Goal: Transaction & Acquisition: Purchase product/service

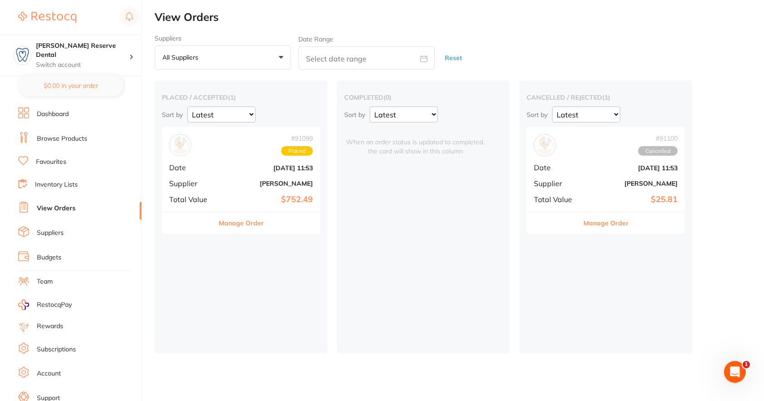
click at [72, 137] on link "Browse Products" at bounding box center [62, 138] width 50 height 9
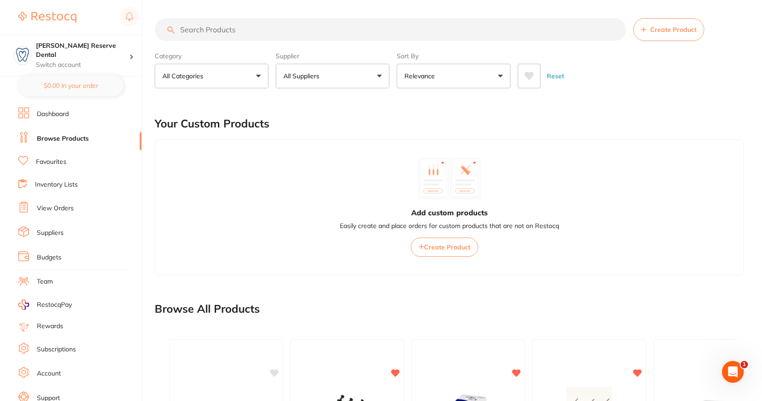
paste input "D600700"
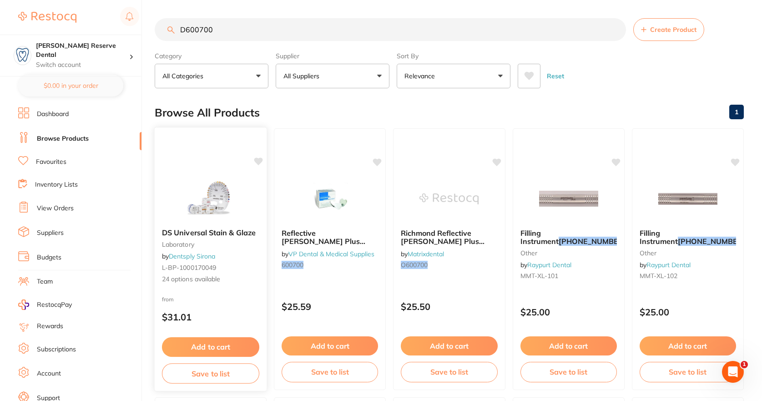
type input "D600700"
click at [217, 237] on div "DS Universal Stain & Glaze laboratory by Dentsply Sirona L-BP-1000170049 24 opt…" at bounding box center [211, 256] width 112 height 70
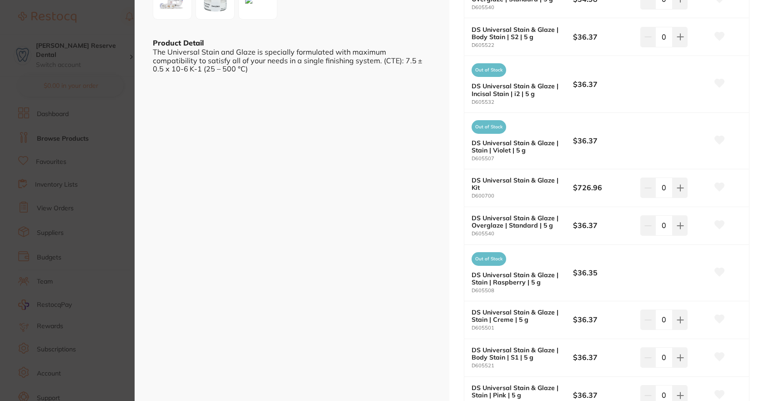
scroll to position [273, 0]
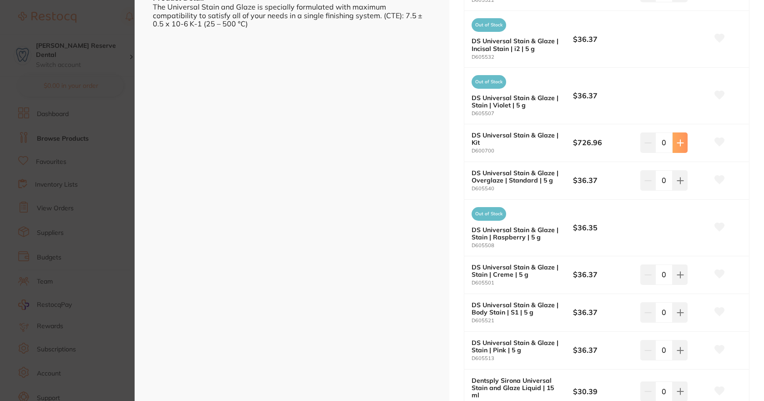
type input "1"
click at [722, 141] on icon at bounding box center [719, 141] width 10 height 9
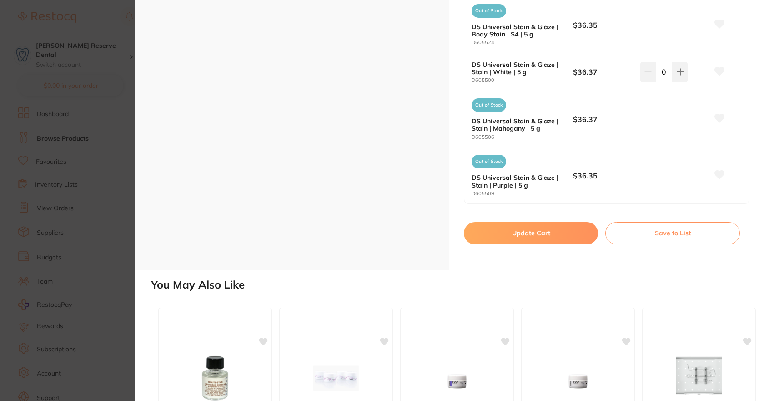
scroll to position [1137, 0]
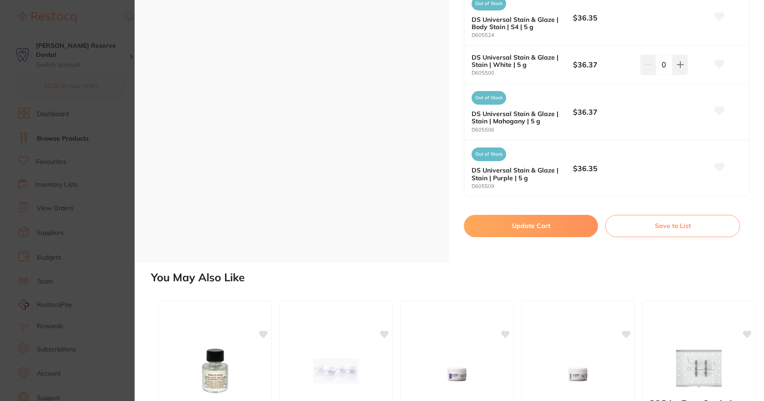
click at [553, 220] on button "Update Cart" at bounding box center [531, 226] width 134 height 22
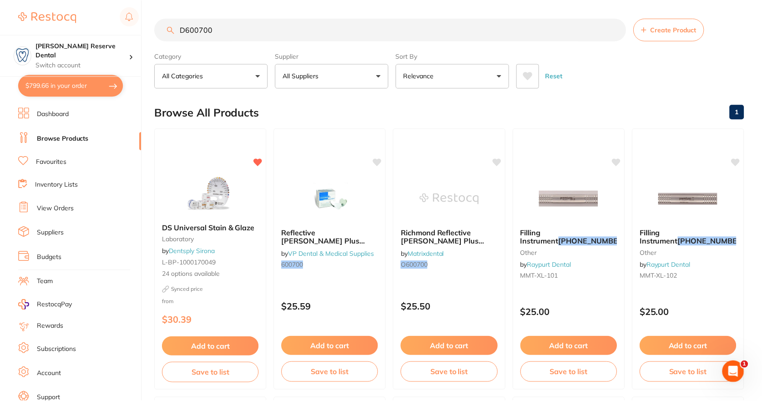
scroll to position [0, 0]
click at [62, 86] on button "$799.66 in your order" at bounding box center [70, 86] width 105 height 22
checkbox input "true"
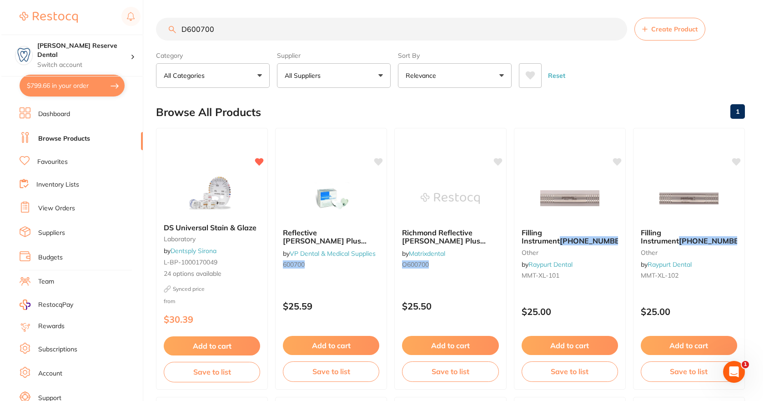
scroll to position [0, 0]
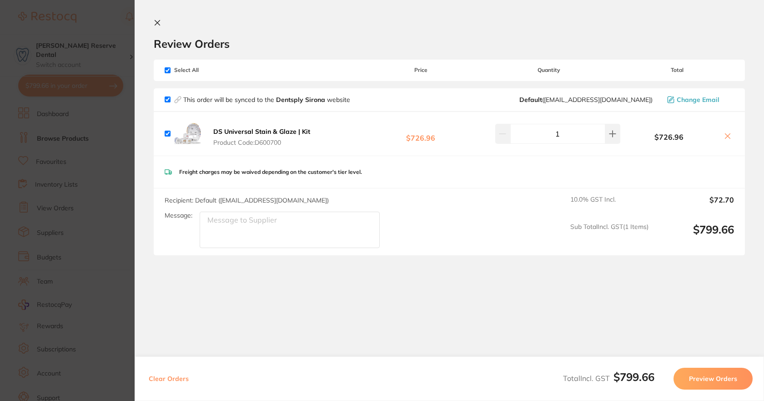
click at [275, 228] on textarea "Message:" at bounding box center [290, 229] width 180 height 36
click at [312, 223] on textarea "please send asap need by" at bounding box center [290, 229] width 180 height 36
type textarea "please send asap need by [DATE]"
click at [730, 378] on button "Preview Orders" at bounding box center [713, 378] width 79 height 22
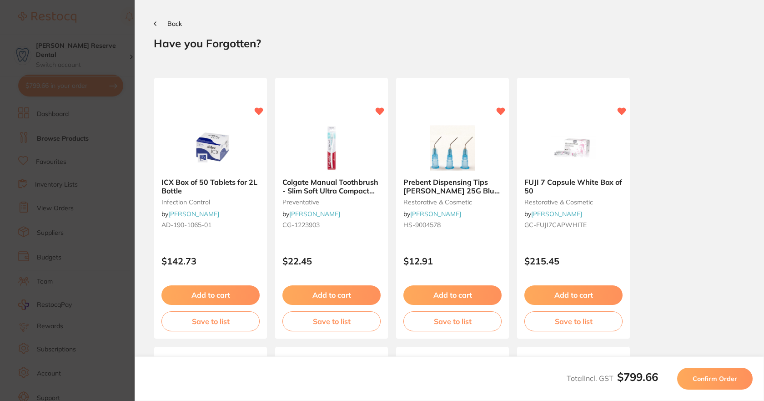
click at [702, 380] on span "Confirm Order" at bounding box center [715, 378] width 45 height 8
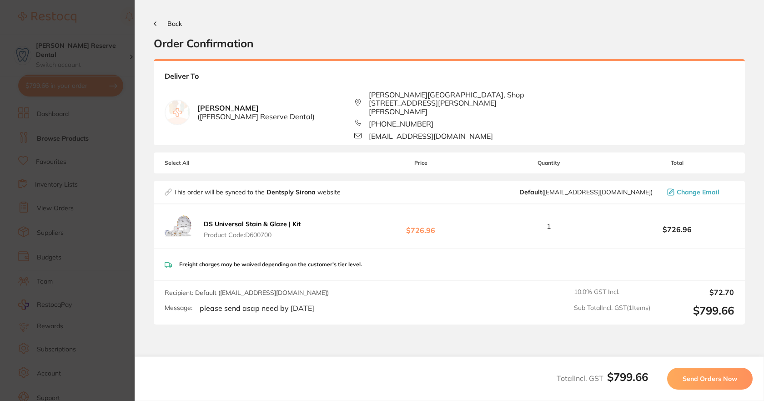
click at [699, 380] on span "Send Orders Now" at bounding box center [710, 378] width 55 height 8
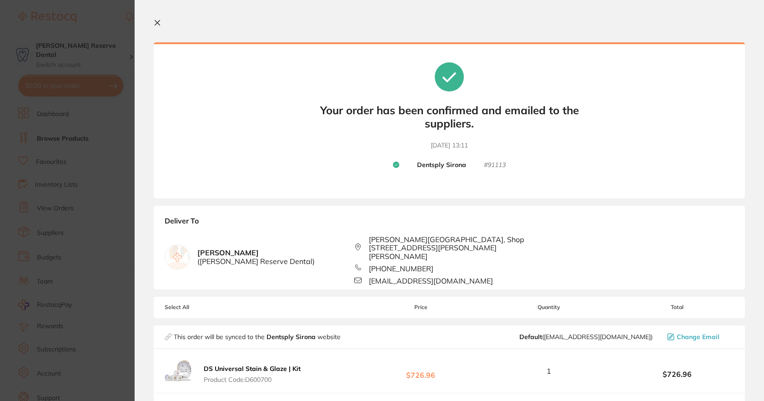
click at [158, 22] on icon at bounding box center [157, 22] width 5 height 5
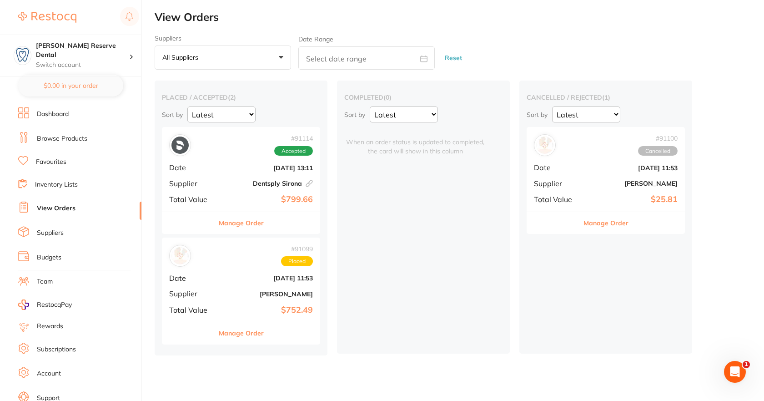
click at [54, 136] on link "Browse Products" at bounding box center [62, 138] width 50 height 9
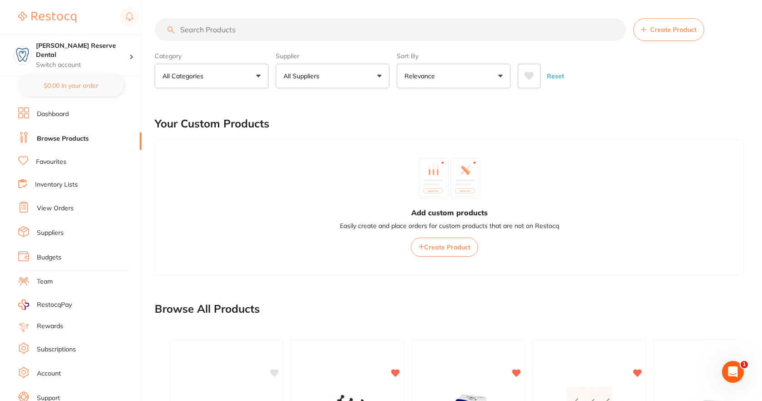
click at [313, 35] on input "search" at bounding box center [390, 29] width 471 height 23
click at [60, 231] on link "Suppliers" at bounding box center [50, 232] width 27 height 9
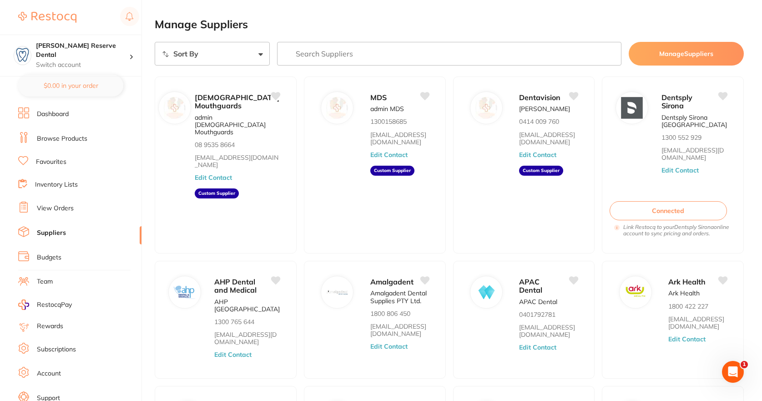
click at [352, 59] on input "search" at bounding box center [449, 54] width 345 height 24
type input "ivoclar"
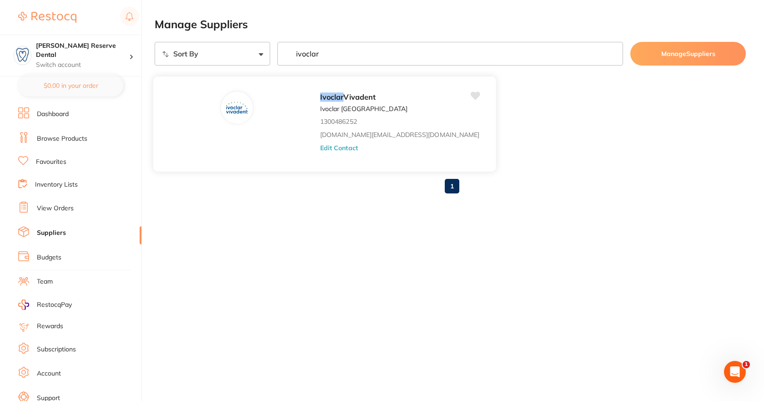
click at [320, 97] on em "Ivoclar" at bounding box center [332, 96] width 24 height 9
drag, startPoint x: 256, startPoint y: 95, endPoint x: 211, endPoint y: 102, distance: 46.1
click at [320, 95] on em "Ivoclar" at bounding box center [332, 96] width 24 height 9
drag, startPoint x: 206, startPoint y: 101, endPoint x: 211, endPoint y: 105, distance: 5.2
click at [226, 101] on img at bounding box center [237, 108] width 22 height 22
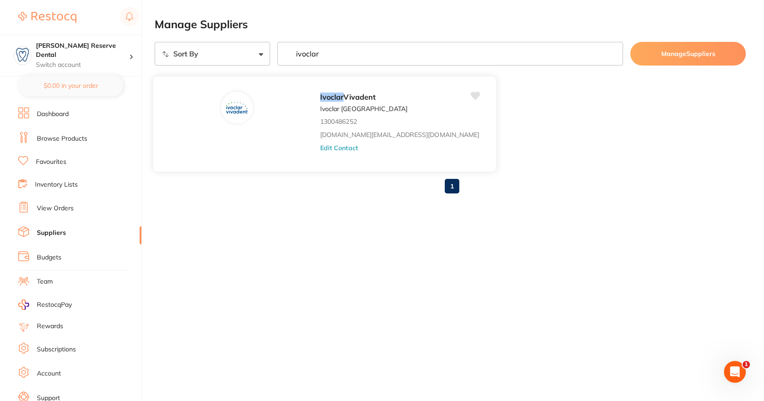
click at [320, 108] on p "Ivoclar [GEOGRAPHIC_DATA]" at bounding box center [363, 108] width 87 height 7
drag, startPoint x: 56, startPoint y: 135, endPoint x: 149, endPoint y: 99, distance: 98.9
click at [57, 135] on link "Browse Products" at bounding box center [62, 138] width 50 height 9
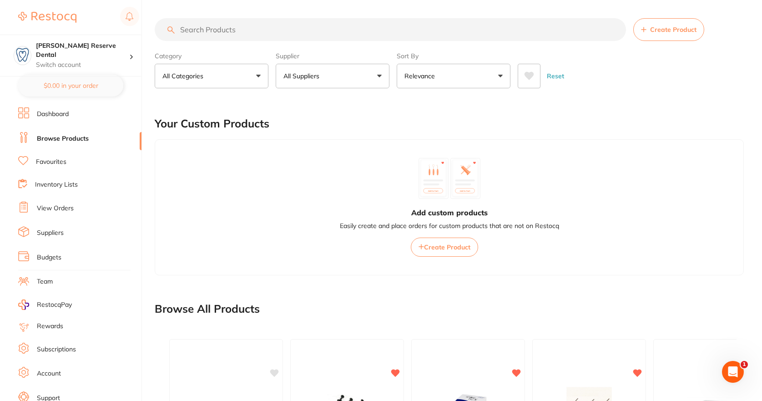
click at [236, 30] on input "search" at bounding box center [390, 29] width 471 height 23
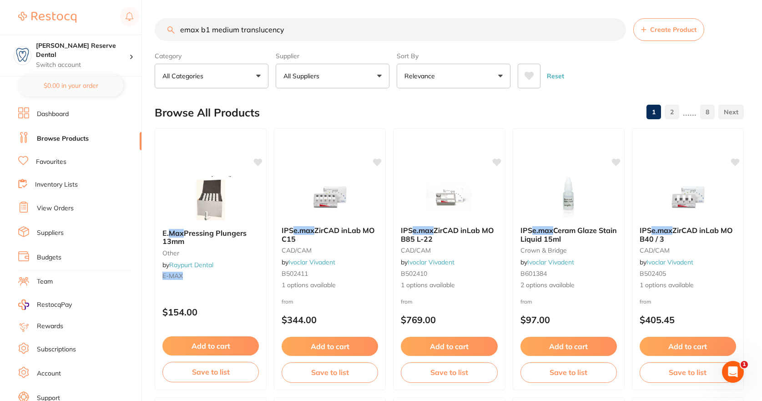
type input "emax b1 medium translucency"
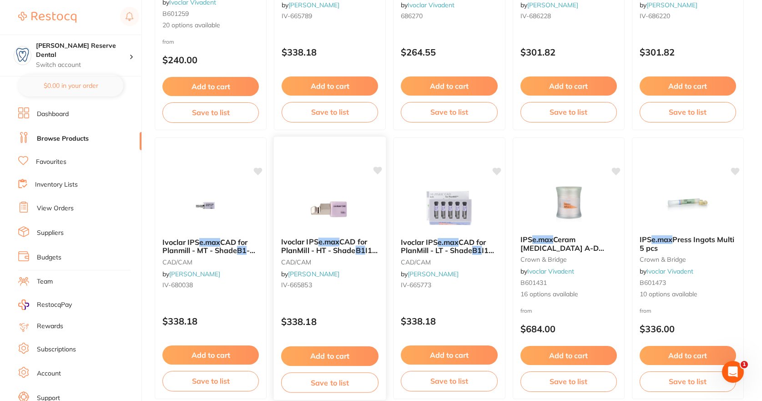
scroll to position [1637, 0]
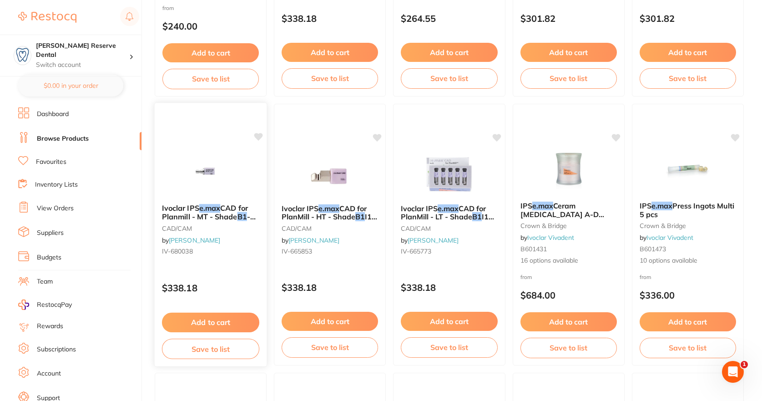
click at [233, 216] on span "CAD for Planmill - MT - Shade" at bounding box center [205, 212] width 86 height 18
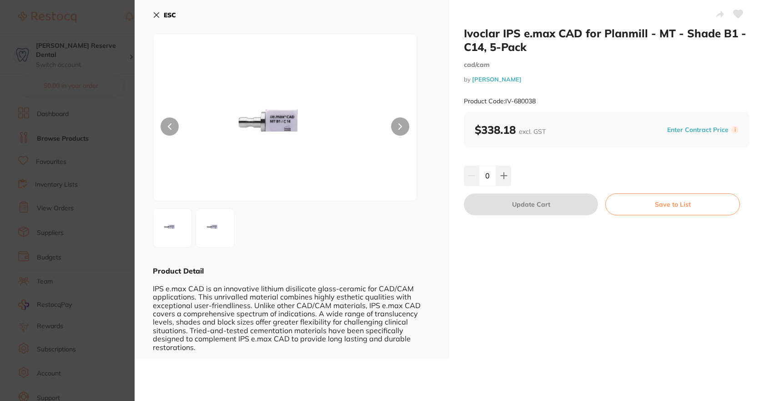
click at [156, 14] on icon at bounding box center [156, 14] width 7 height 7
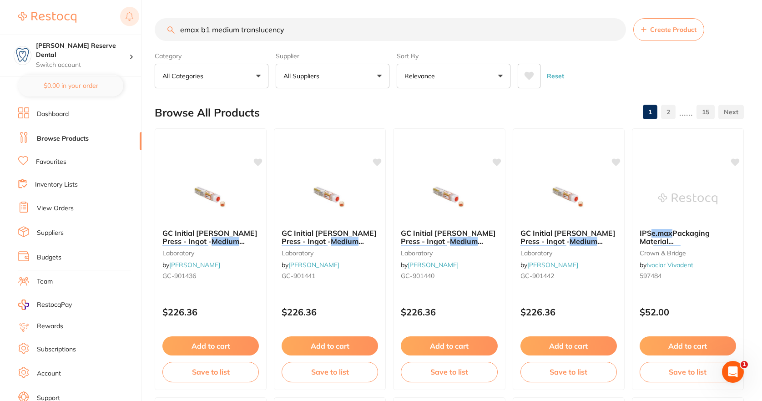
drag, startPoint x: 296, startPoint y: 27, endPoint x: 137, endPoint y: 20, distance: 158.9
click at [137, 20] on div "$0.00 [PERSON_NAME] Reserve Dental Switch account [PERSON_NAME] Reserve Dental …" at bounding box center [381, 200] width 762 height 401
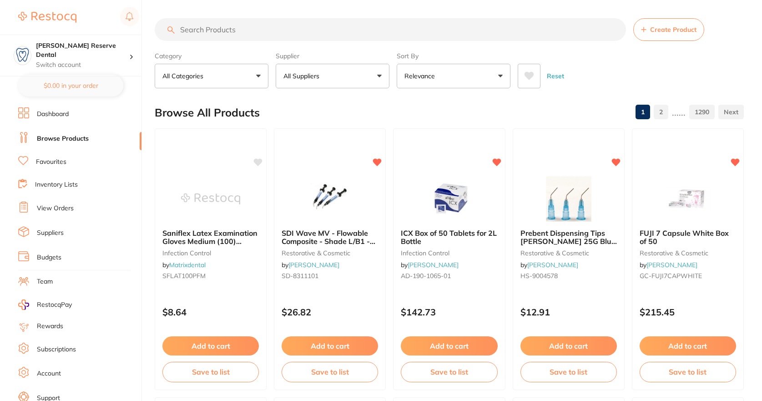
paste input "680028"
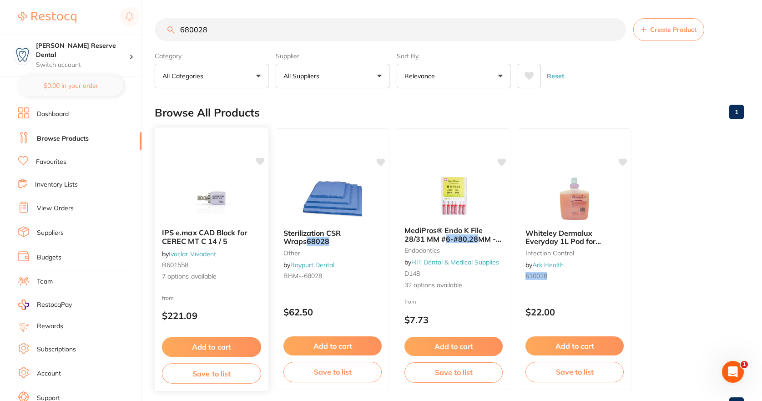
type input "680028"
click at [226, 233] on span "IPS e.max CAD Block for CEREC MT C 14 / 5" at bounding box center [204, 237] width 85 height 18
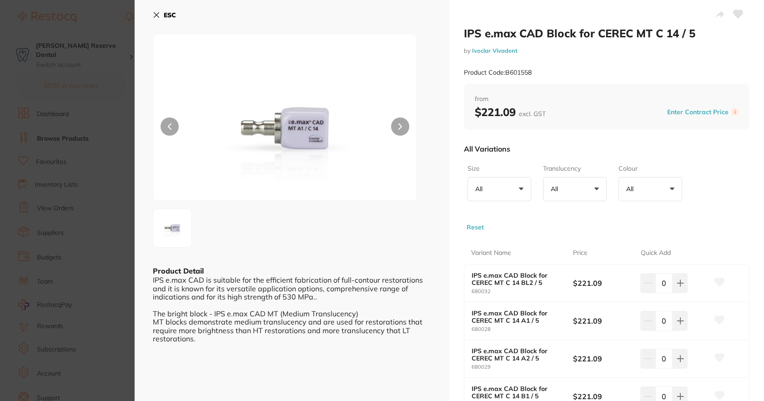
click at [522, 187] on button "All +0" at bounding box center [500, 189] width 64 height 25
click at [489, 244] on li "C 14" at bounding box center [499, 240] width 56 height 19
click at [597, 188] on button "All +0" at bounding box center [575, 189] width 64 height 25
click at [560, 239] on li "MT" at bounding box center [575, 240] width 56 height 19
click at [669, 187] on button "All +0" at bounding box center [650, 189] width 64 height 25
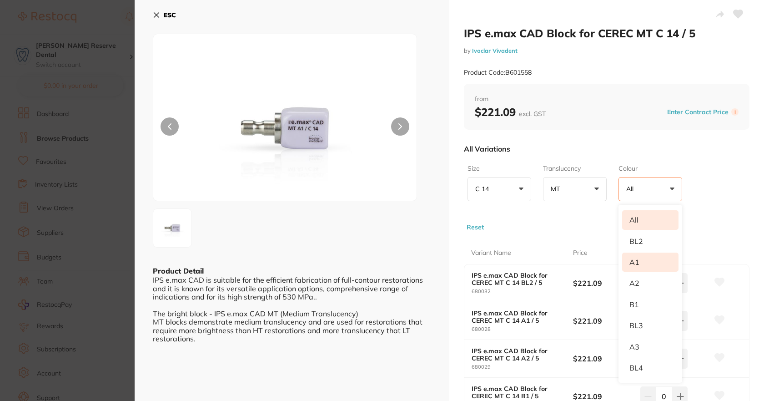
click at [640, 263] on li "A1" at bounding box center [650, 261] width 56 height 19
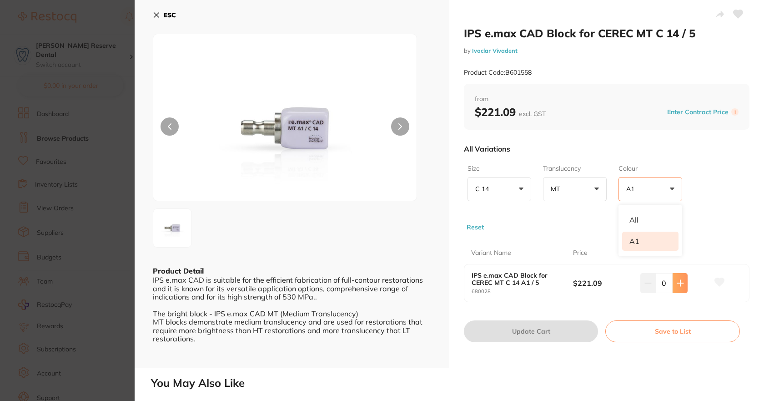
click at [677, 281] on icon at bounding box center [680, 282] width 7 height 7
type input "1"
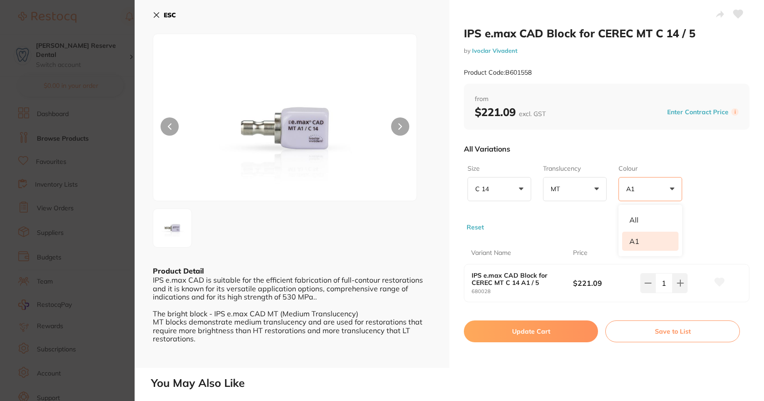
click at [561, 329] on button "Update Cart" at bounding box center [531, 331] width 134 height 22
checkbox input "false"
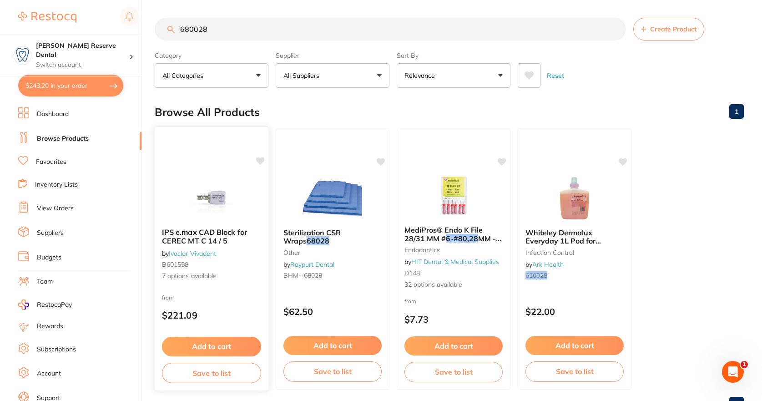
click at [216, 232] on span "IPS e.max CAD Block for CEREC MT C 14 / 5" at bounding box center [204, 236] width 85 height 18
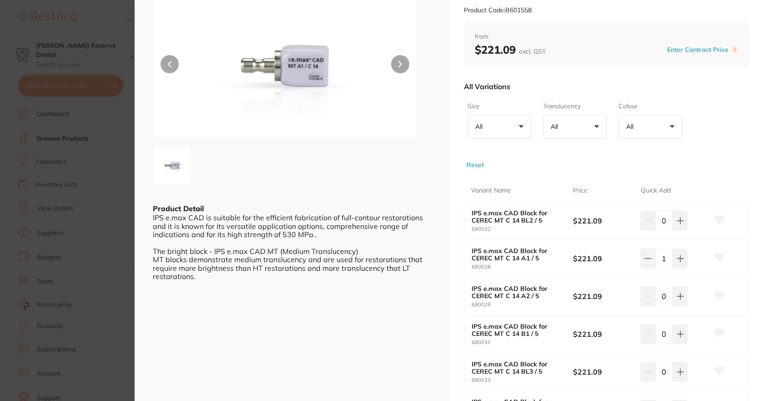
scroll to position [91, 0]
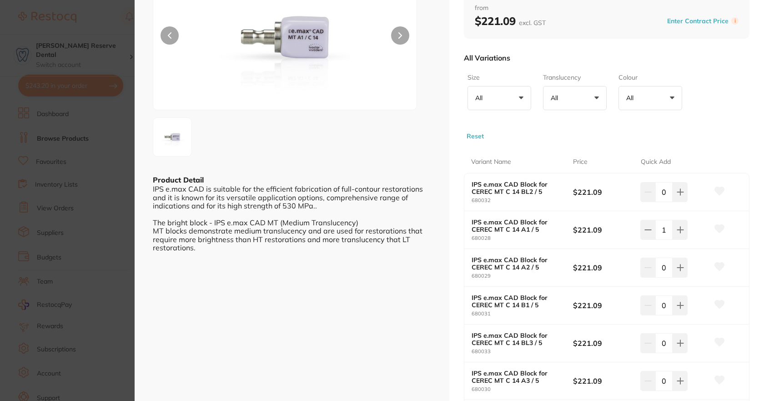
click at [523, 96] on button "All +0" at bounding box center [500, 98] width 64 height 25
click at [498, 147] on li "C 14" at bounding box center [499, 150] width 56 height 19
click at [595, 97] on button "All +0" at bounding box center [575, 98] width 64 height 25
click at [564, 154] on li "MT" at bounding box center [575, 150] width 56 height 19
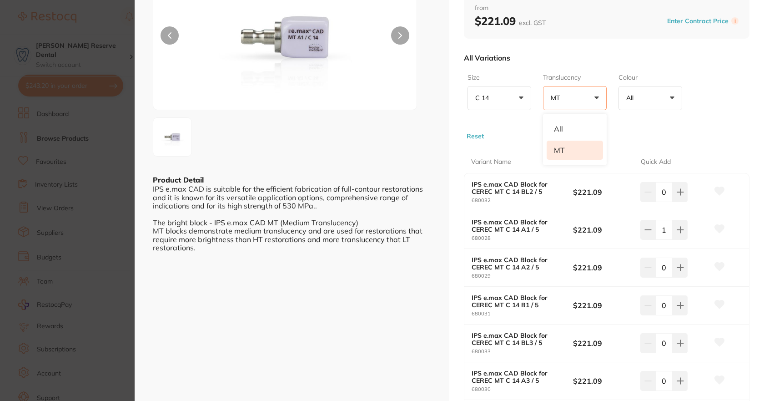
click at [671, 97] on button "All +0" at bounding box center [650, 98] width 64 height 25
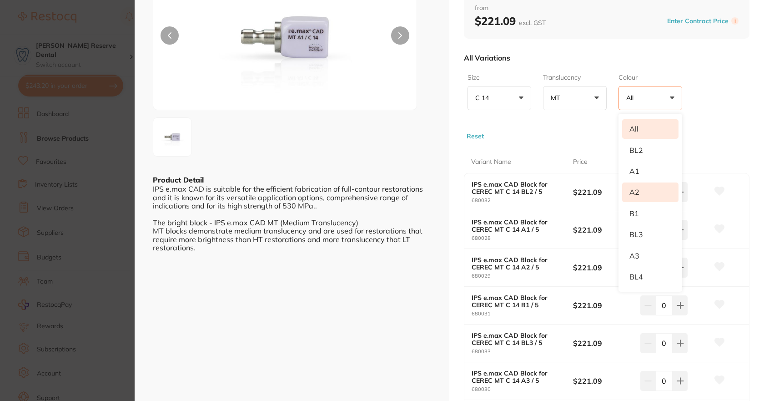
click at [641, 188] on li "A2" at bounding box center [650, 191] width 56 height 19
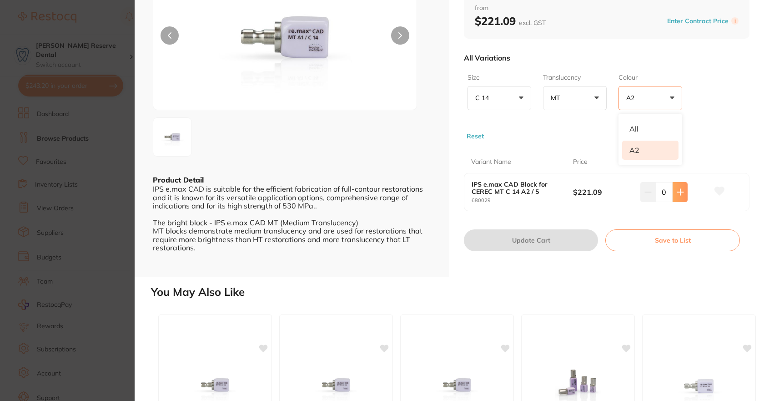
click at [677, 189] on icon at bounding box center [680, 191] width 7 height 7
type input "1"
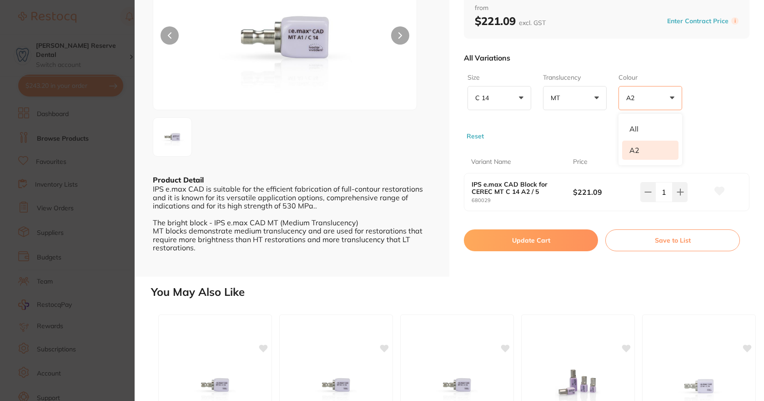
click at [557, 236] on button "Update Cart" at bounding box center [531, 240] width 134 height 22
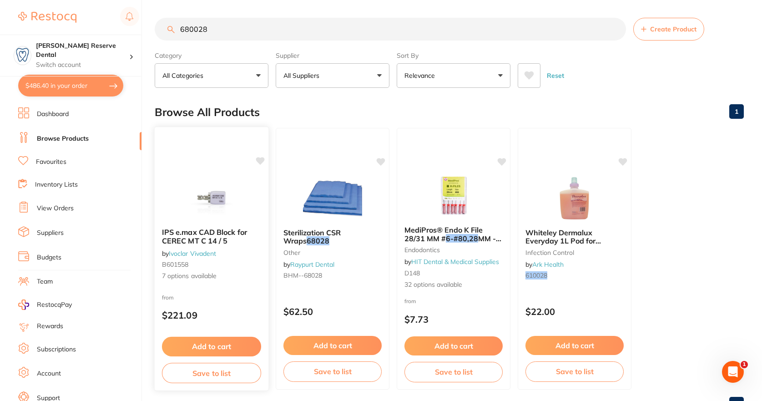
click at [210, 239] on span "IPS e.max CAD Block for CEREC MT C 14 / 5" at bounding box center [204, 236] width 85 height 18
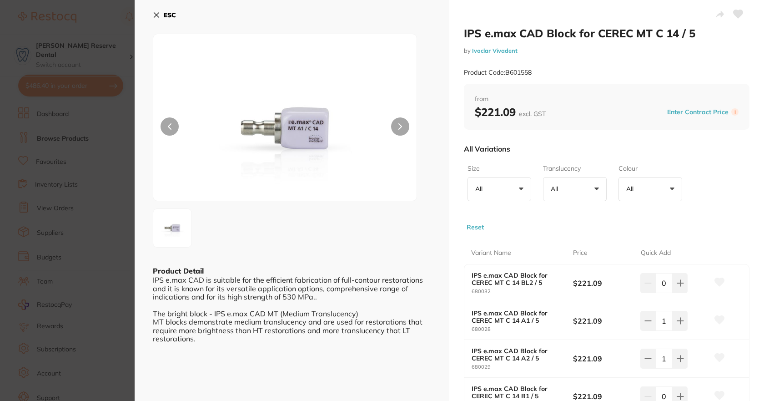
click at [516, 188] on button "All +0" at bounding box center [500, 189] width 64 height 25
click at [495, 238] on li "C 14" at bounding box center [499, 240] width 56 height 19
click at [597, 187] on button "All +0" at bounding box center [575, 189] width 64 height 25
click at [560, 241] on li "MT" at bounding box center [575, 240] width 56 height 19
click at [671, 187] on button "All +0" at bounding box center [650, 189] width 64 height 25
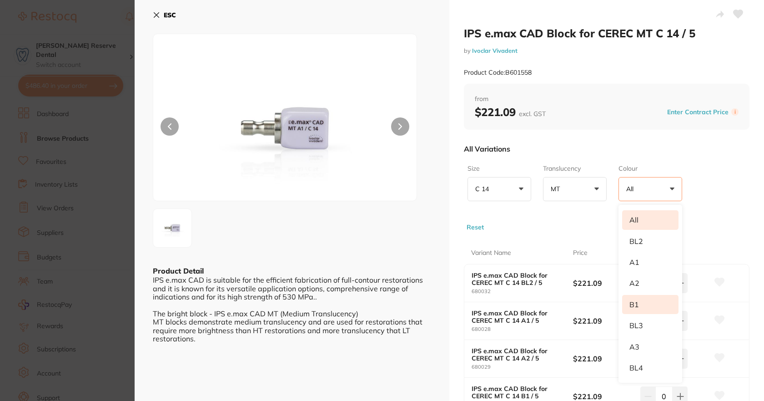
click at [635, 302] on li "B1" at bounding box center [650, 304] width 56 height 19
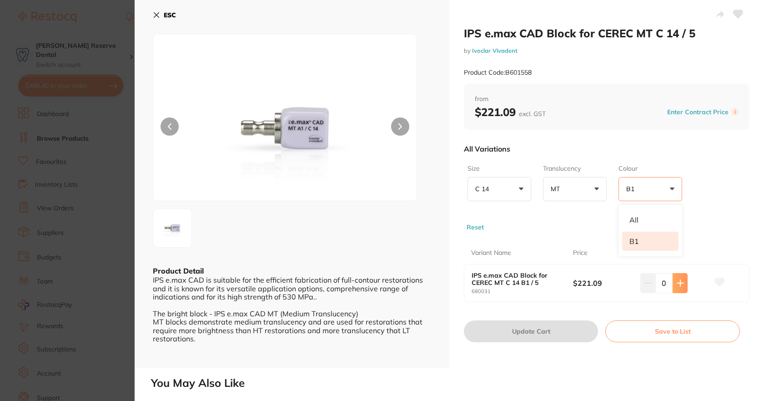
click at [679, 282] on icon at bounding box center [680, 282] width 7 height 7
type input "1"
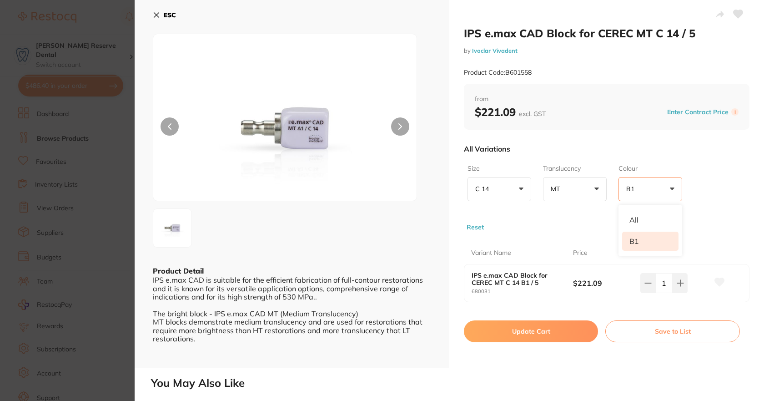
click at [565, 331] on button "Update Cart" at bounding box center [531, 331] width 134 height 22
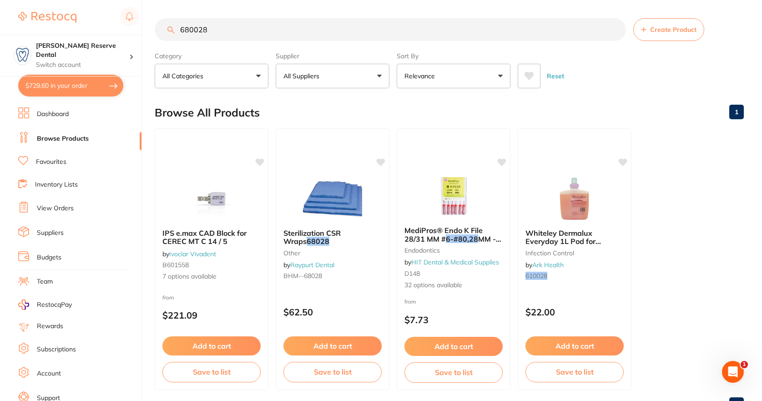
click at [97, 86] on button "$729.60 in your order" at bounding box center [70, 86] width 105 height 22
checkbox input "true"
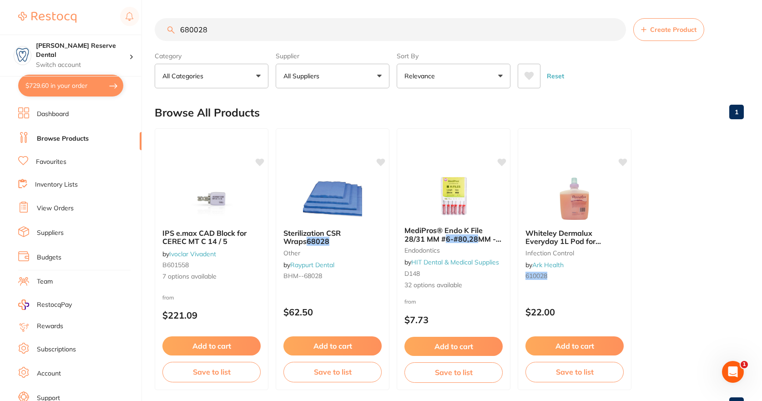
checkbox input "true"
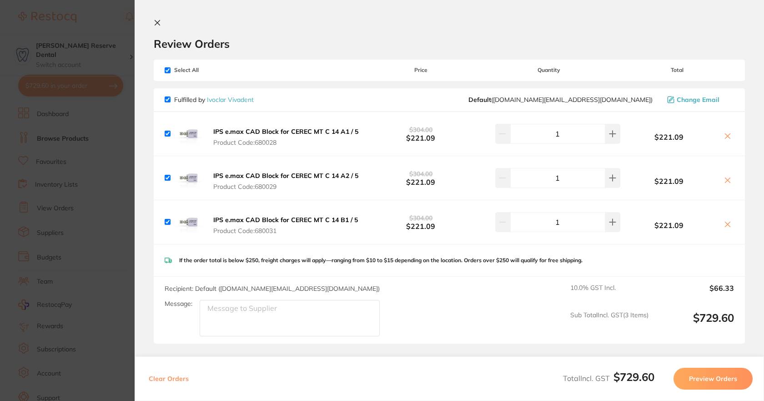
click at [161, 25] on button at bounding box center [159, 23] width 11 height 9
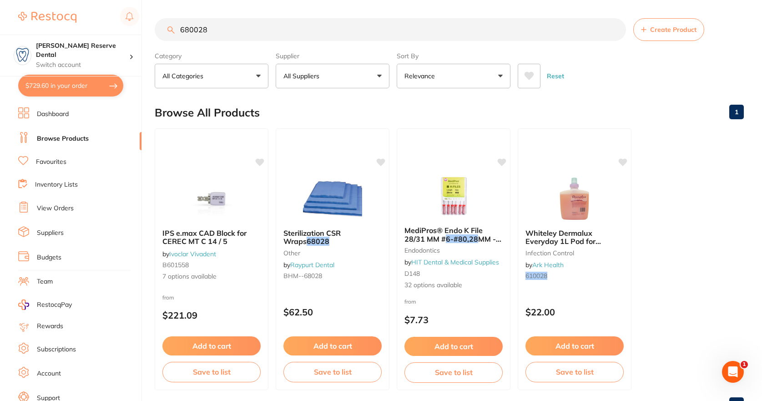
drag, startPoint x: 281, startPoint y: 31, endPoint x: 115, endPoint y: 27, distance: 166.0
click at [115, 27] on div "$729.60 [PERSON_NAME] Reserve Dental Switch account [PERSON_NAME] Reserve Denta…" at bounding box center [381, 200] width 762 height 401
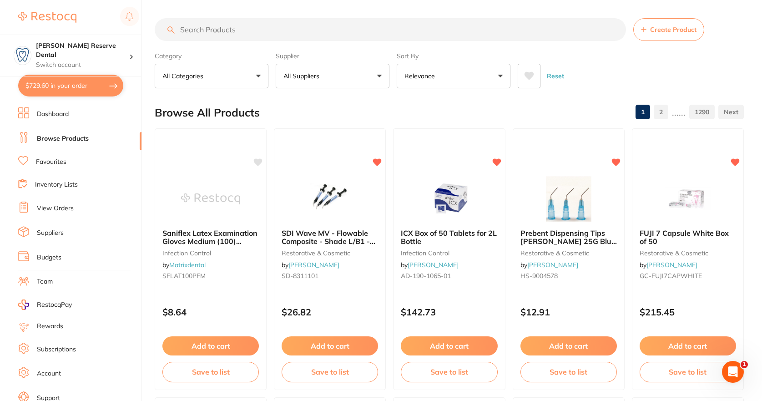
paste input "5365440004"
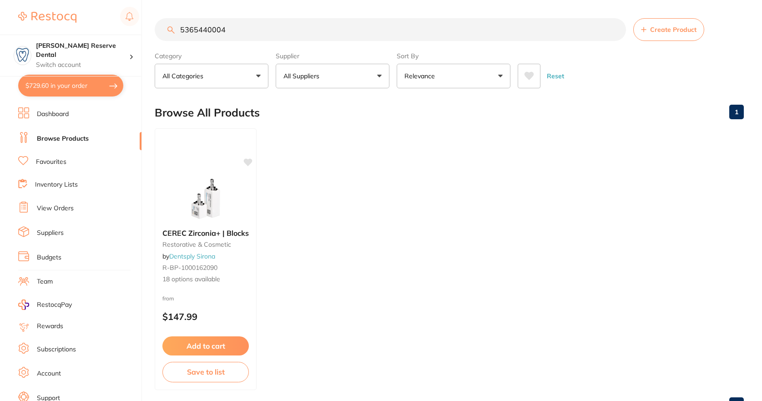
type input "5365440004"
click at [199, 242] on small "restorative & cosmetic" at bounding box center [205, 244] width 87 height 7
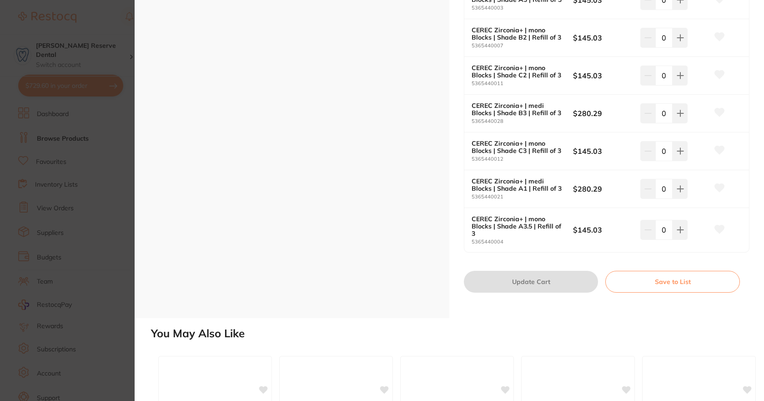
scroll to position [682, 0]
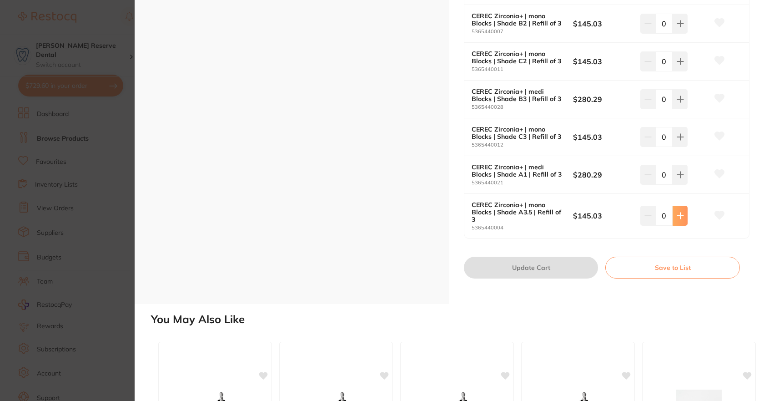
type input "1"
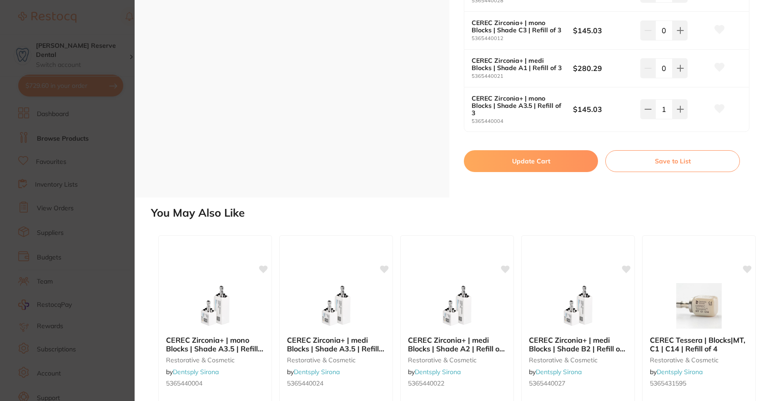
scroll to position [773, 0]
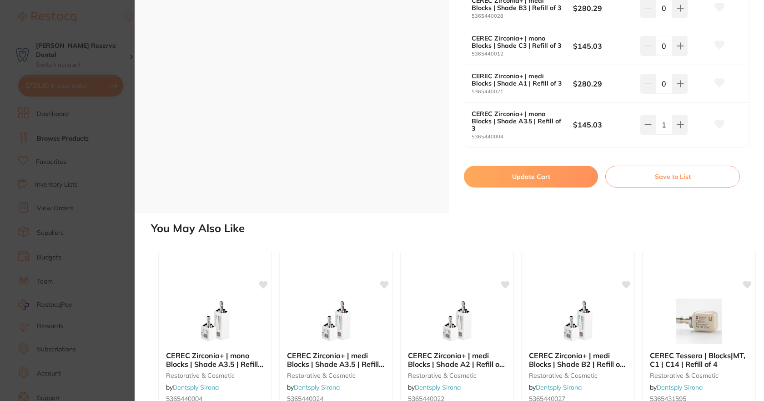
click at [530, 179] on button "Update Cart" at bounding box center [531, 177] width 134 height 22
checkbox input "false"
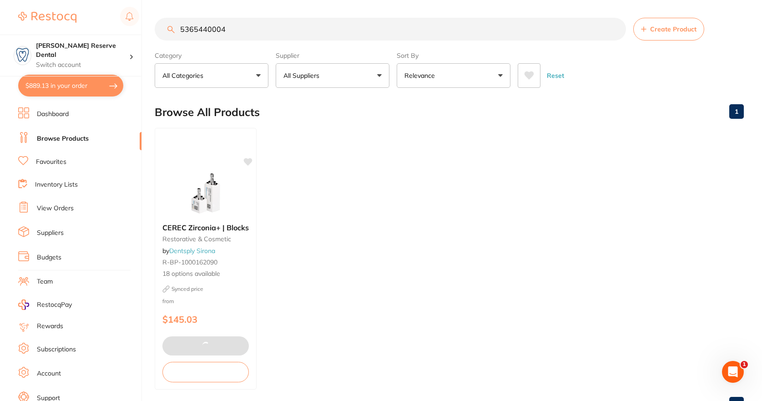
type textarea "please send asap need by [DATE]"
drag, startPoint x: 239, startPoint y: 29, endPoint x: 136, endPoint y: 31, distance: 103.3
click at [136, 31] on div "$889.13 Logan Reserve Dental Switch account Logan Reserve Dental $889.13 in you…" at bounding box center [381, 200] width 762 height 401
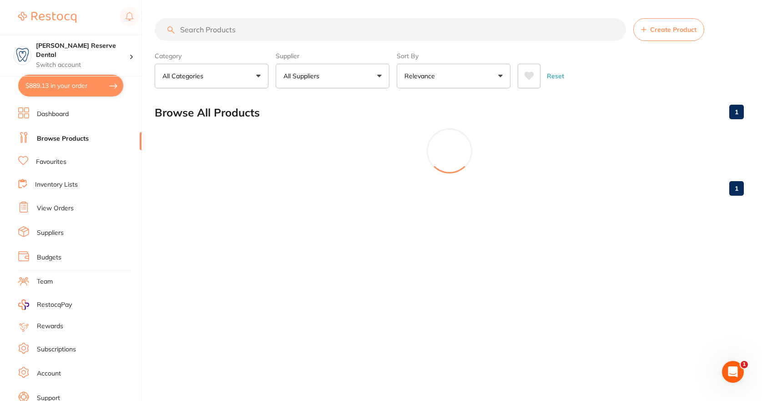
scroll to position [0, 0]
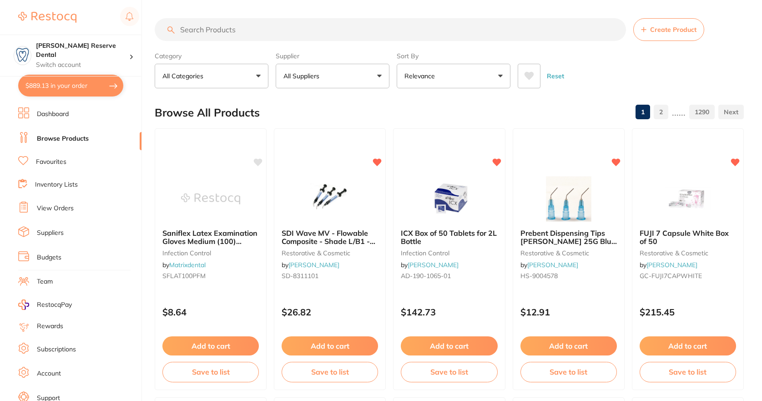
paste input "6714062"
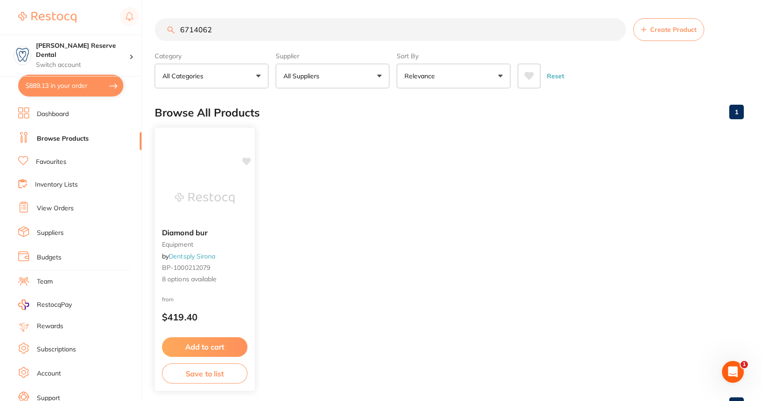
type input "6714062"
click at [211, 239] on div "Diamond bur equipment by Dentsply Sirona BP-1000212079 8 options available" at bounding box center [205, 256] width 100 height 70
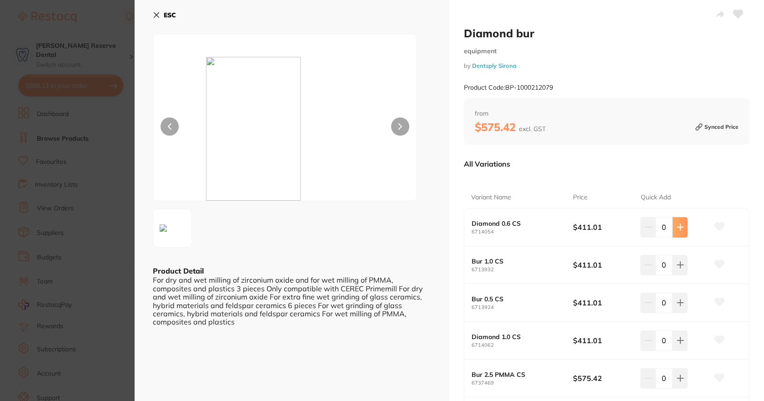
click at [679, 226] on icon at bounding box center [680, 226] width 7 height 7
type input "1"
click at [726, 224] on button at bounding box center [719, 227] width 23 height 23
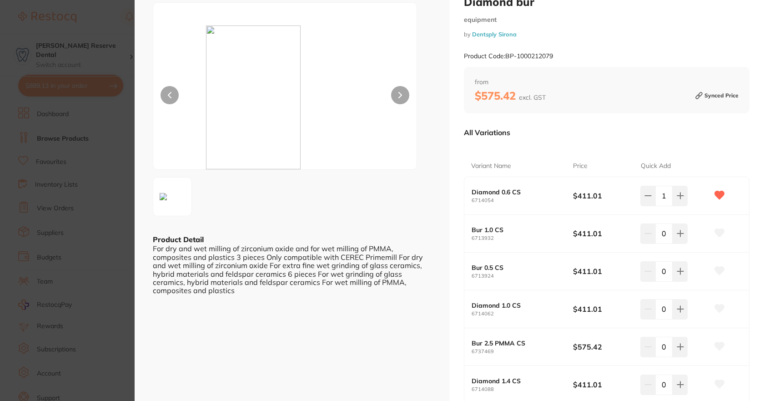
scroll to position [45, 0]
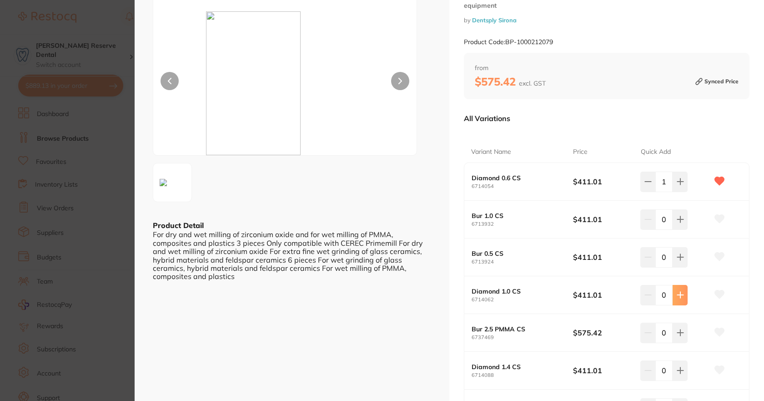
click at [679, 185] on icon at bounding box center [680, 181] width 7 height 7
type input "1"
click at [715, 292] on icon at bounding box center [720, 294] width 10 height 8
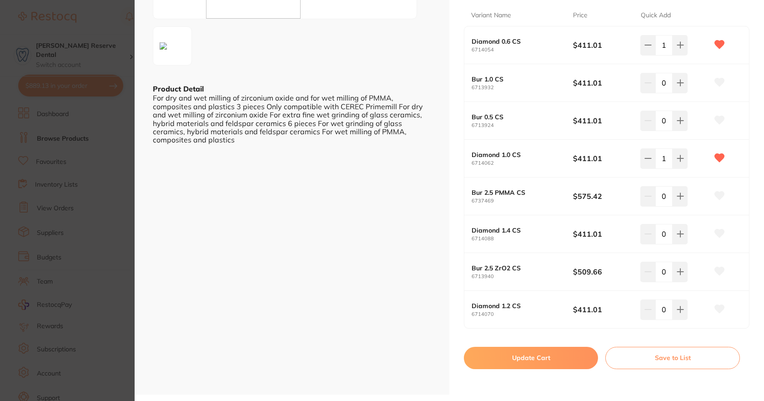
scroll to position [227, 0]
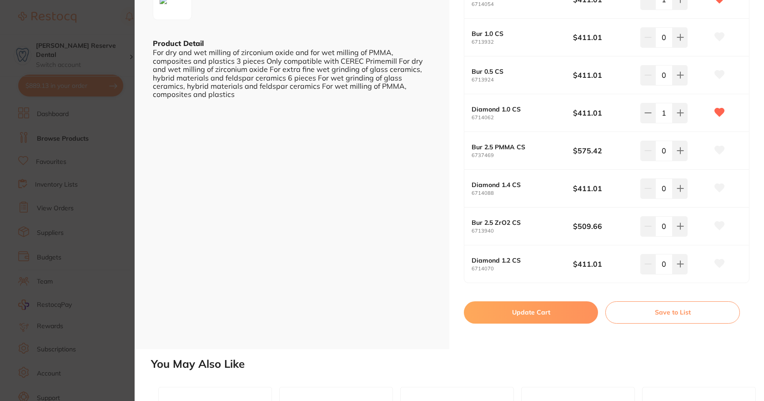
click at [533, 312] on button "Update Cart" at bounding box center [531, 312] width 134 height 22
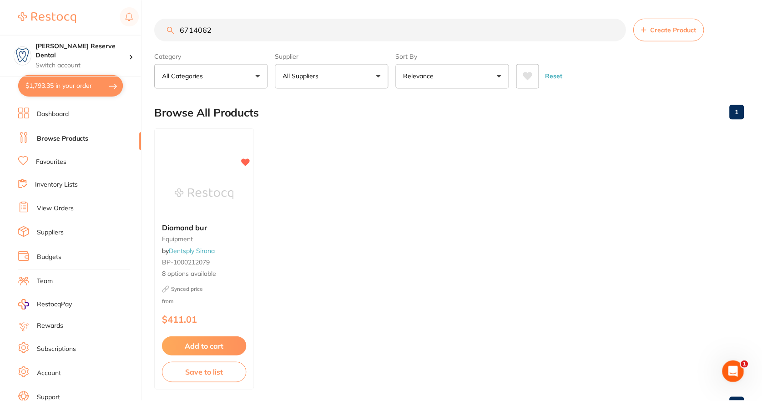
scroll to position [0, 0]
click at [85, 84] on button "$1,793.35 in your order" at bounding box center [70, 86] width 105 height 22
checkbox input "true"
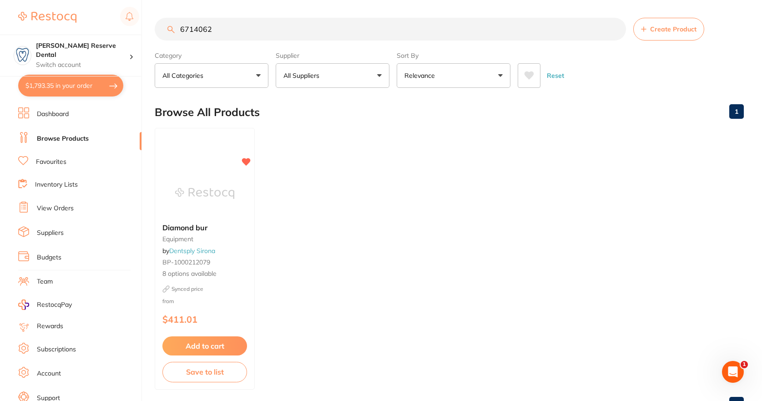
checkbox input "true"
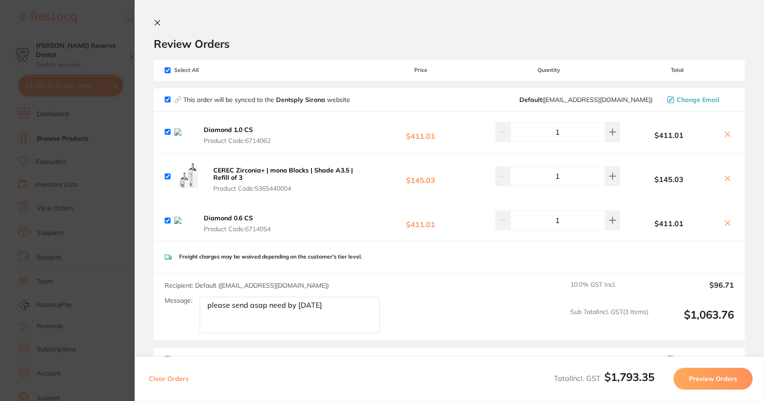
click at [167, 97] on input "checkbox" at bounding box center [168, 99] width 6 height 6
checkbox input "false"
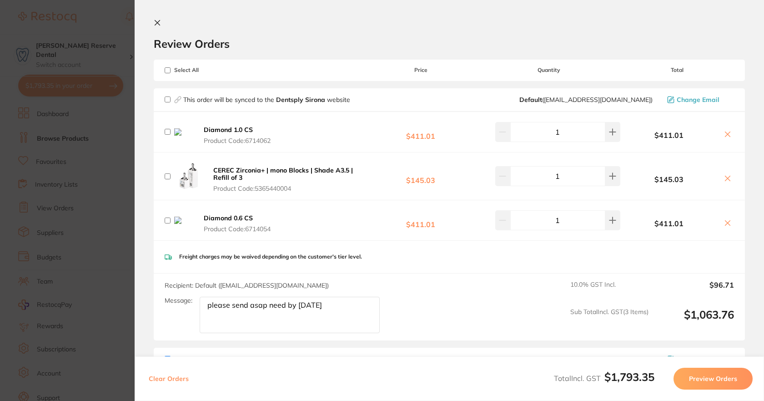
checkbox input "false"
click at [167, 131] on input "checkbox" at bounding box center [168, 132] width 6 height 6
checkbox input "true"
click at [167, 176] on input "checkbox" at bounding box center [168, 176] width 6 height 6
checkbox input "true"
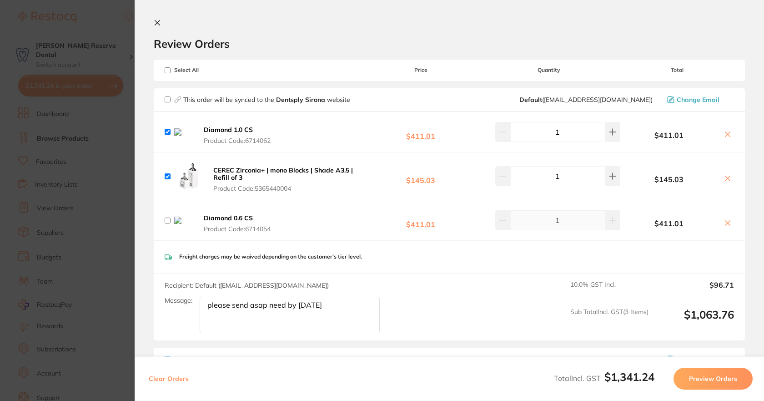
click at [168, 220] on input "checkbox" at bounding box center [168, 220] width 6 height 6
checkbox input "true"
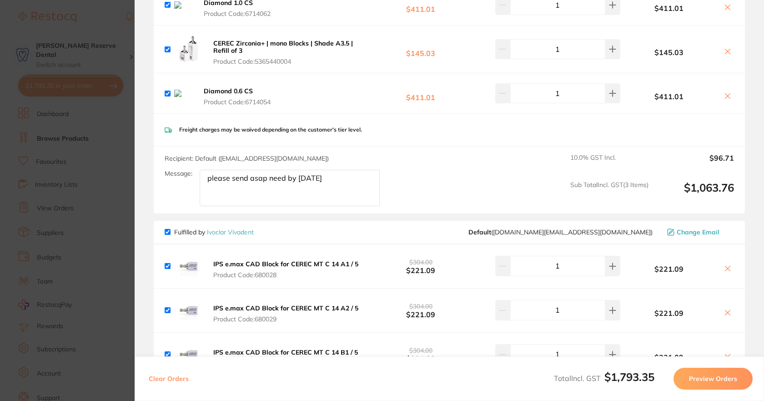
scroll to position [182, 0]
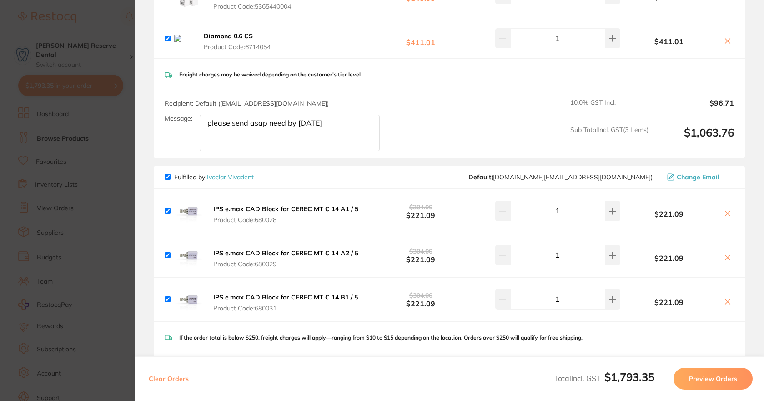
click at [169, 175] on input "checkbox" at bounding box center [168, 177] width 6 height 6
checkbox input "false"
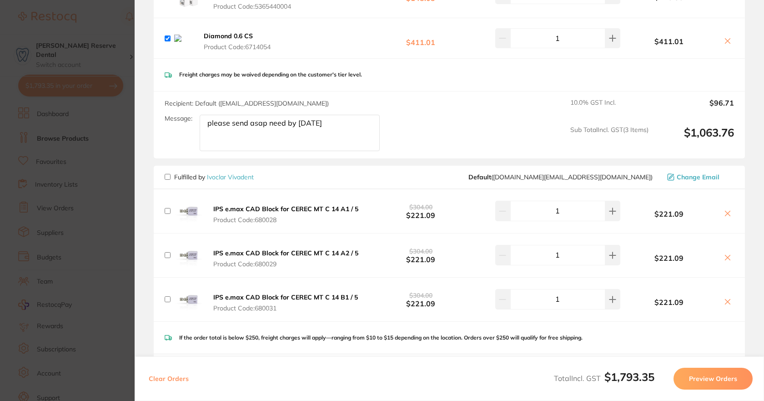
checkbox input "false"
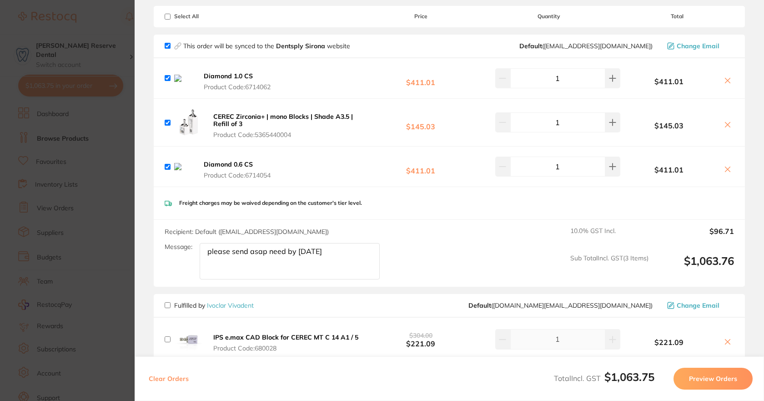
scroll to position [45, 0]
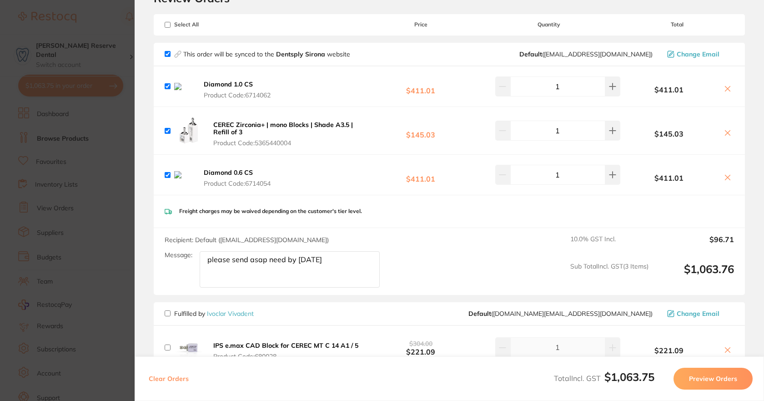
click at [318, 260] on textarea "please send asap need by [DATE]" at bounding box center [290, 269] width 180 height 36
drag, startPoint x: 332, startPoint y: 259, endPoint x: 163, endPoint y: 260, distance: 168.7
click at [163, 260] on div "Recipient: Default ( clientservices@dentsplysirona.com ) Message: please send a…" at bounding box center [449, 261] width 591 height 67
click at [329, 261] on textarea "please send asap need by [DATE]" at bounding box center [290, 269] width 180 height 36
click at [333, 260] on textarea "please send asap need by [DATE]" at bounding box center [290, 269] width 180 height 36
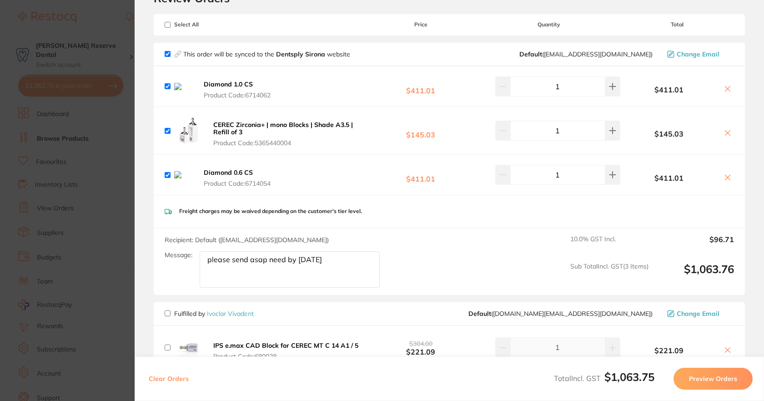
click at [700, 377] on button "Preview Orders" at bounding box center [713, 378] width 79 height 22
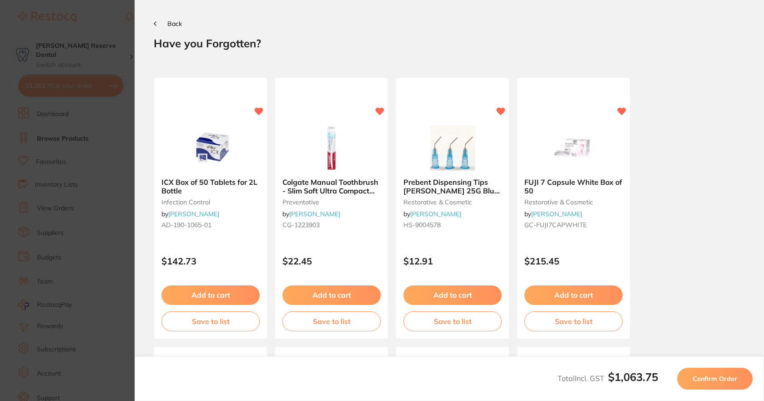
scroll to position [0, 0]
click at [699, 379] on span "Confirm Order" at bounding box center [715, 378] width 45 height 8
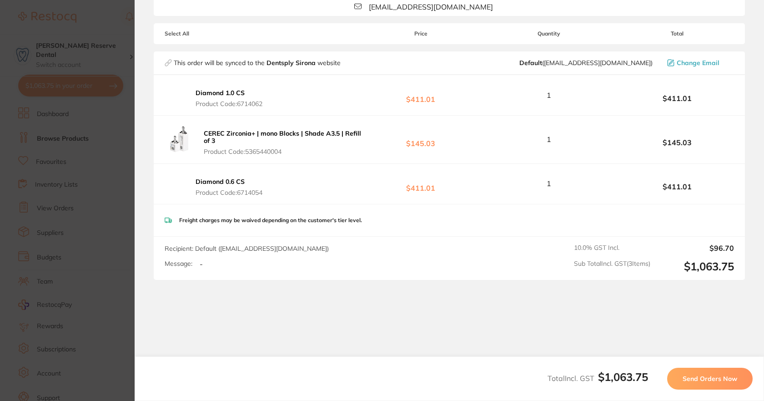
scroll to position [136, 0]
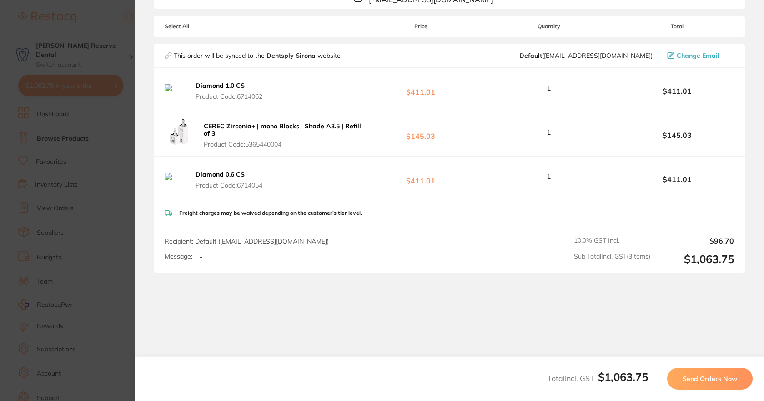
click at [715, 379] on span "Send Orders Now" at bounding box center [710, 378] width 55 height 8
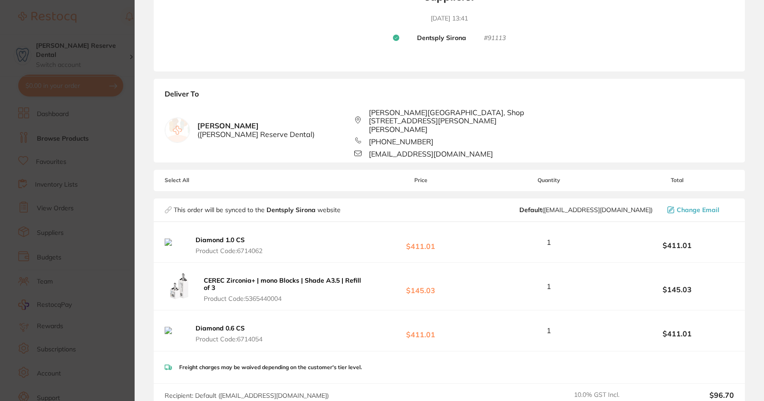
scroll to position [11, 0]
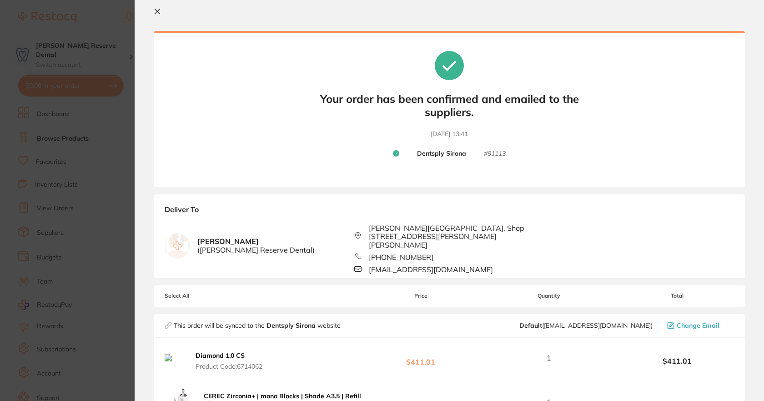
click at [158, 7] on section "Your orders are being processed and we will notify you once we have placed the …" at bounding box center [449, 200] width 629 height 401
click at [158, 9] on icon at bounding box center [157, 11] width 7 height 7
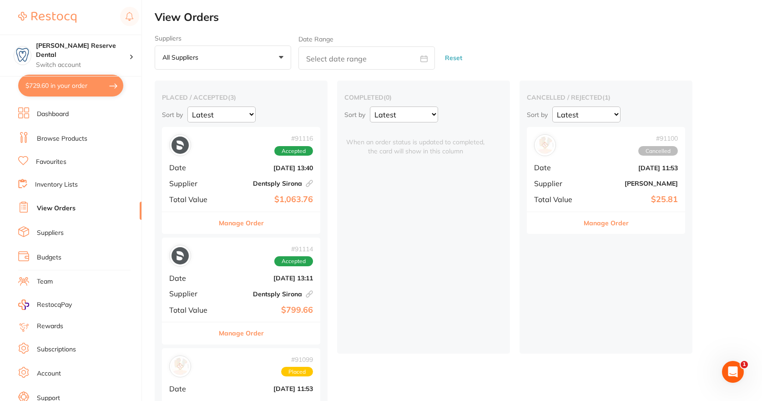
click at [386, 368] on div "placed / accepted ( 3 ) Sort by Latest Notification # 91116 Accepted Date Aug 2…" at bounding box center [458, 272] width 607 height 385
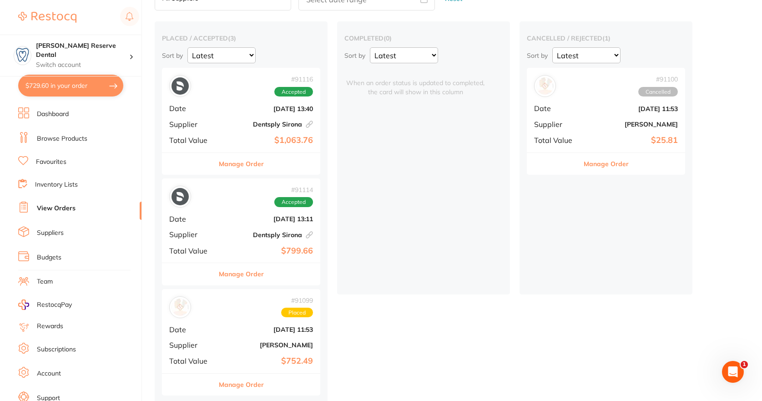
scroll to position [67, 0]
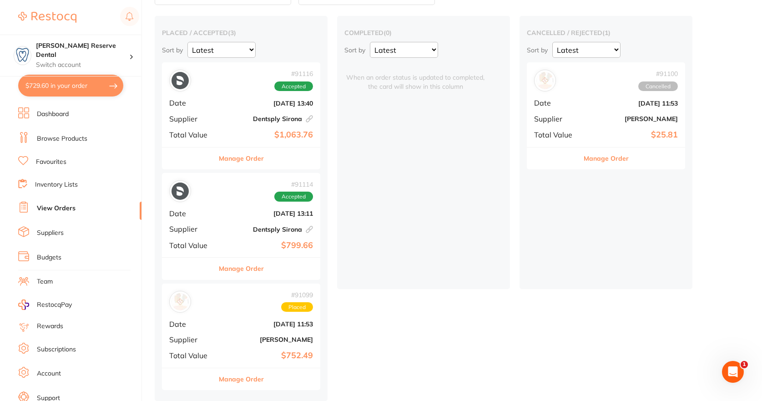
click at [44, 256] on link "Budgets" at bounding box center [49, 257] width 25 height 9
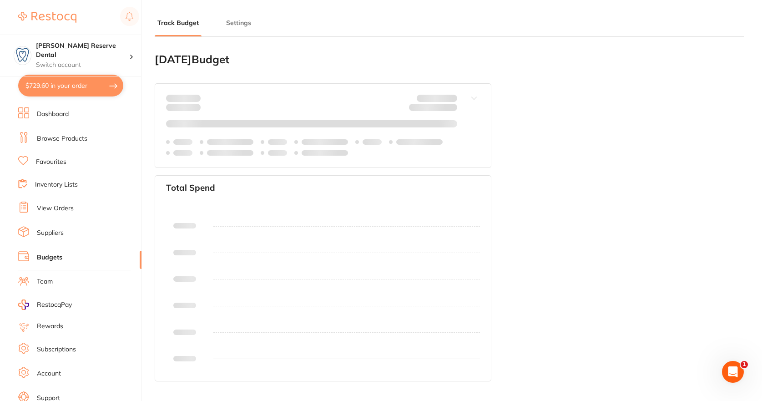
type input "0.0"
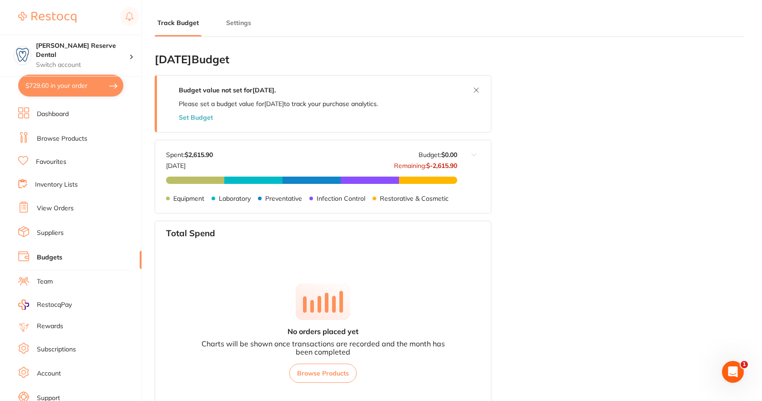
click at [54, 141] on link "Browse Products" at bounding box center [62, 138] width 50 height 9
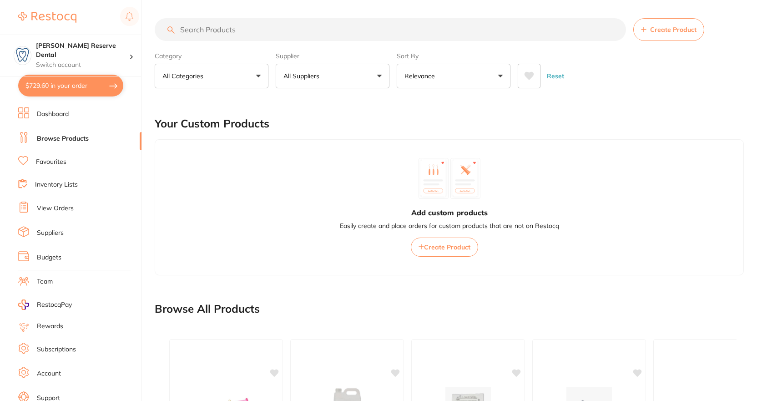
click at [62, 115] on link "Dashboard" at bounding box center [53, 114] width 32 height 9
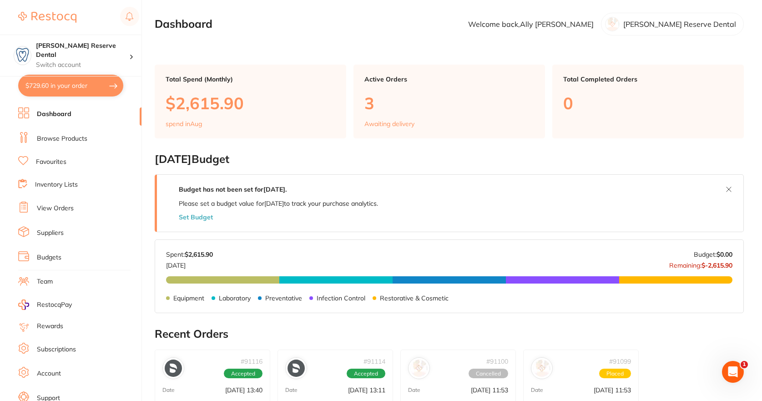
click at [78, 86] on button "$729.60 in your order" at bounding box center [70, 86] width 105 height 22
checkbox input "true"
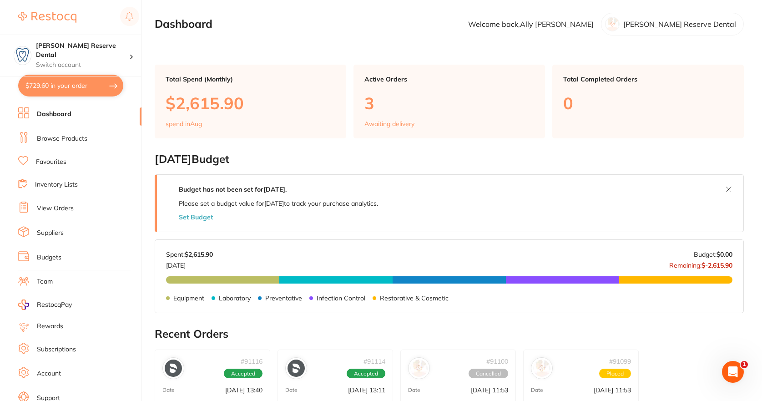
checkbox input "true"
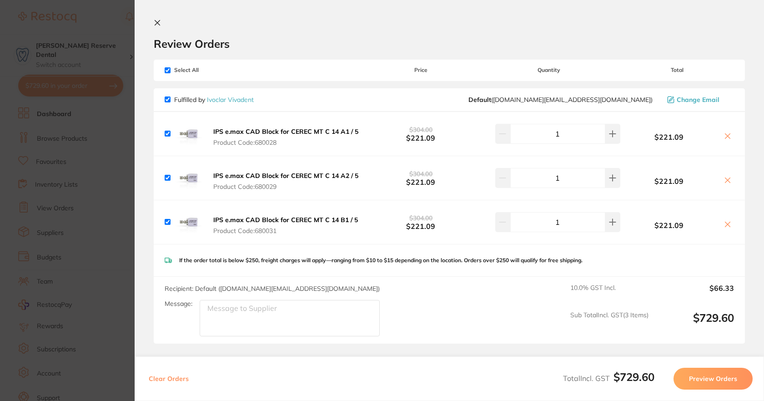
click at [157, 25] on icon at bounding box center [157, 22] width 7 height 7
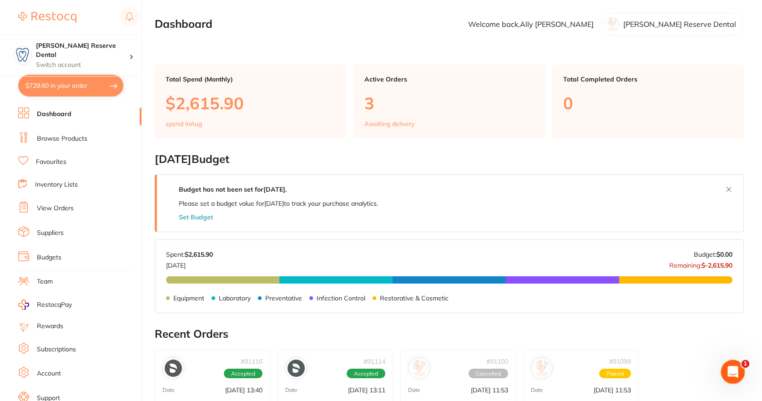
click at [735, 372] on icon "Open Intercom Messenger" at bounding box center [731, 370] width 15 height 15
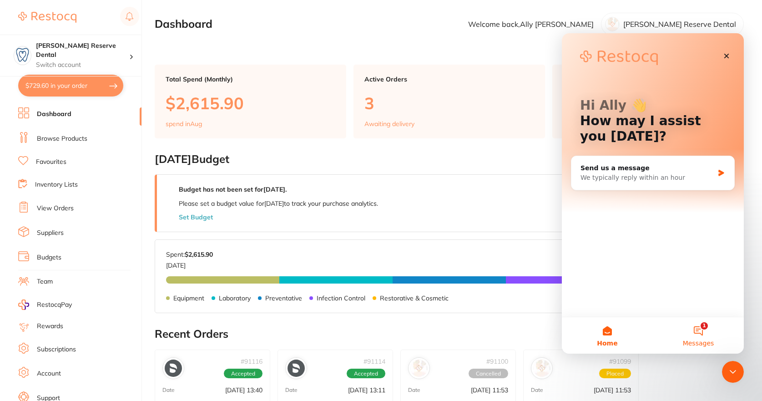
click at [706, 329] on button "1 Messages" at bounding box center [698, 335] width 91 height 36
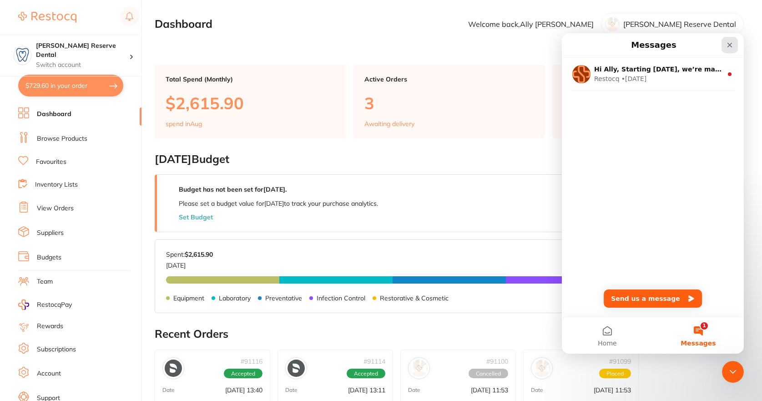
click at [736, 44] on div "Close" at bounding box center [729, 45] width 16 height 16
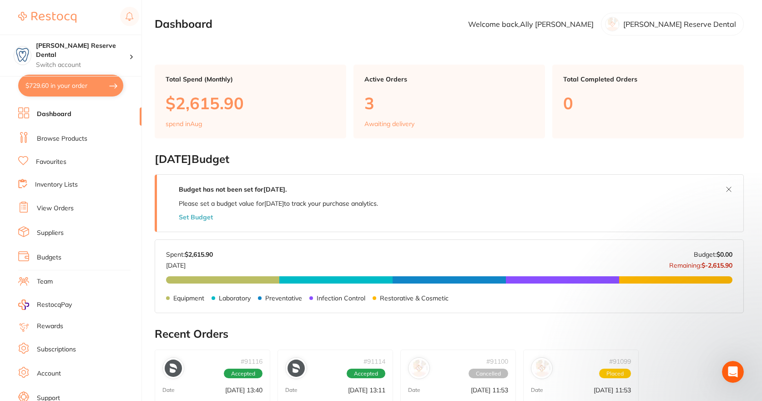
click at [95, 84] on button "$729.60 in your order" at bounding box center [70, 86] width 105 height 22
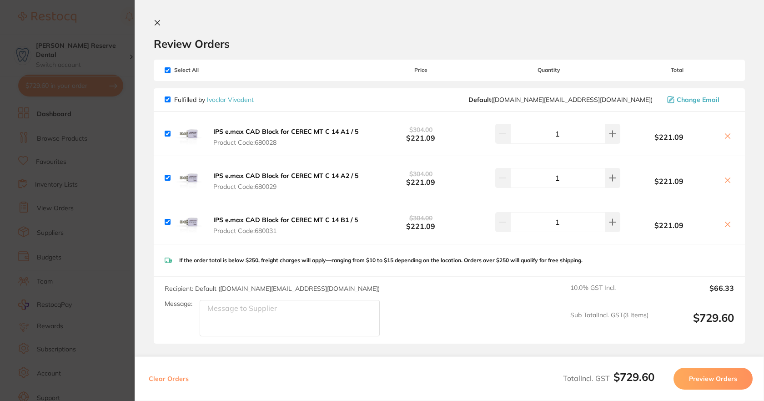
click at [267, 317] on textarea "Message:" at bounding box center [290, 318] width 180 height 36
click at [320, 305] on textarea "Please rush order i need on" at bounding box center [290, 318] width 180 height 36
click at [269, 308] on textarea "Please rush order i need on 28/8/25 pleaseeeeee" at bounding box center [290, 318] width 180 height 36
click at [268, 308] on textarea "Please rush order need on 28/8/25 pleaseeeeee" at bounding box center [290, 318] width 180 height 36
click at [376, 311] on textarea "Please rush order I need on 28/8/25 pleaseeeeee" at bounding box center [290, 318] width 180 height 36
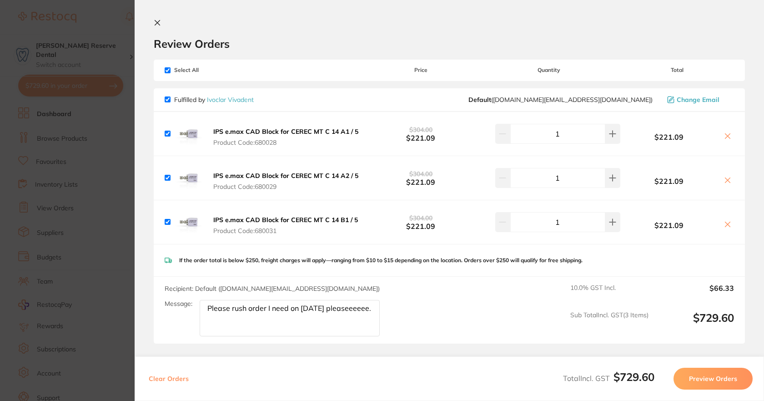
type textarea "Please rush order I need on 28/8/25 pleaseeeeee."
click at [435, 319] on div "Recipient: Default ( orders.au@ivoclarvivadent.com ) Message: Please rush order…" at bounding box center [449, 310] width 591 height 67
click at [159, 19] on section "Review Orders Your orders are being processed and we will notify you once we ha…" at bounding box center [449, 200] width 629 height 401
drag, startPoint x: 159, startPoint y: 21, endPoint x: 169, endPoint y: 35, distance: 17.6
click at [160, 21] on icon at bounding box center [157, 22] width 7 height 7
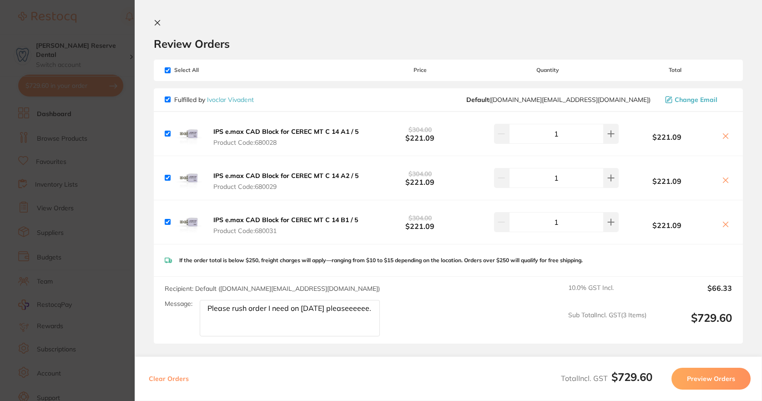
scroll to position [0, 0]
